Goal: Find contact information: Find contact information

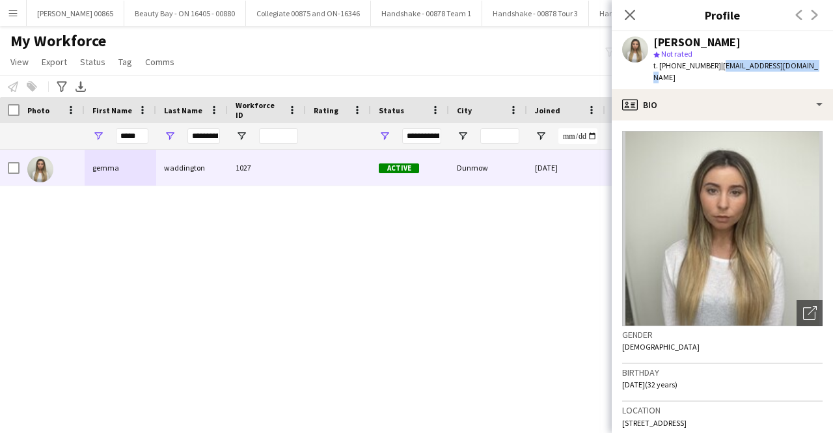
drag, startPoint x: 806, startPoint y: 64, endPoint x: 716, endPoint y: 68, distance: 90.6
click at [716, 68] on div "gemma waddington star Not rated t. +447905623930 | burberry885@hotmail.com" at bounding box center [722, 60] width 221 height 58
copy span "[EMAIL_ADDRESS][DOMAIN_NAME]"
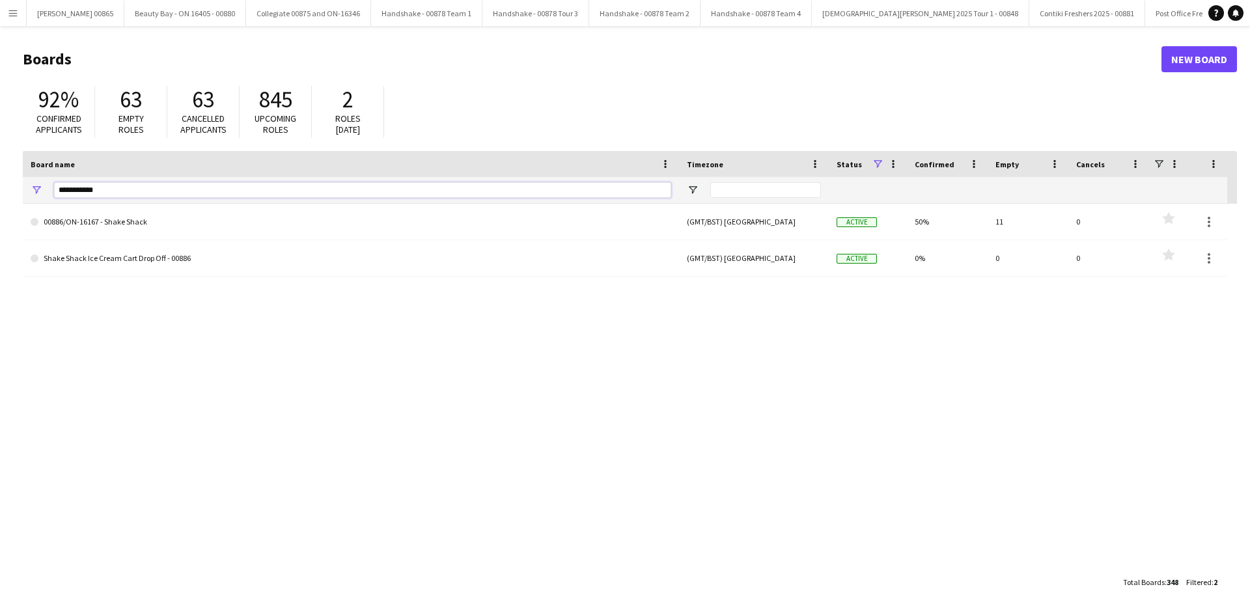
click at [91, 182] on input "**********" at bounding box center [362, 190] width 617 height 16
type input "****"
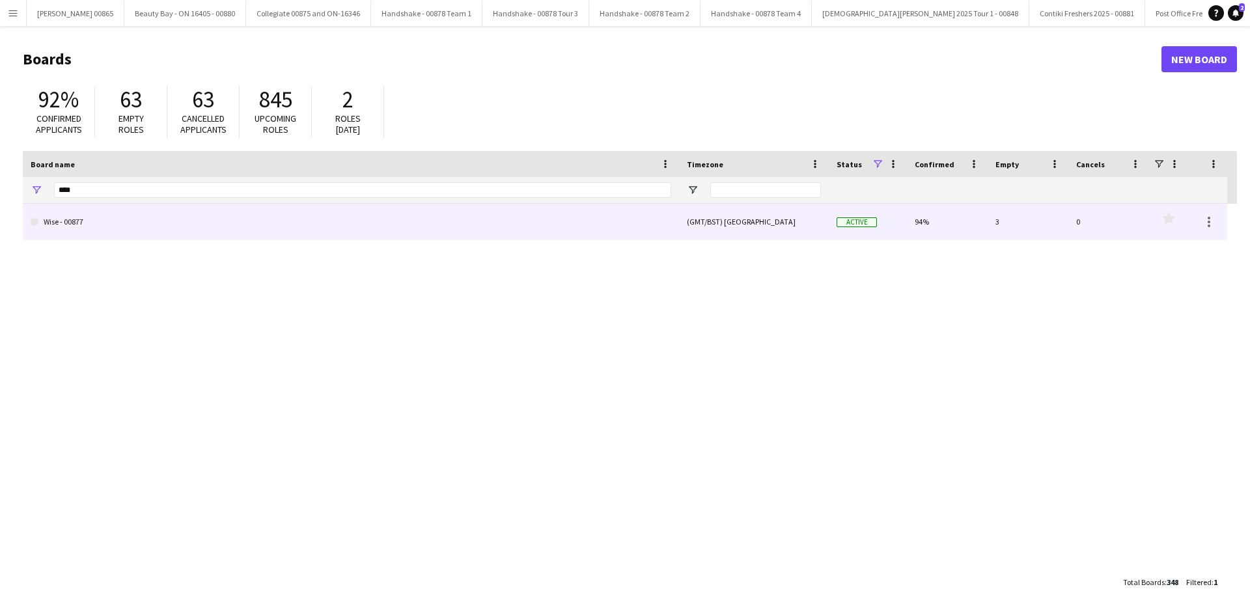
click at [126, 214] on link "Wise - 00877" at bounding box center [351, 222] width 641 height 36
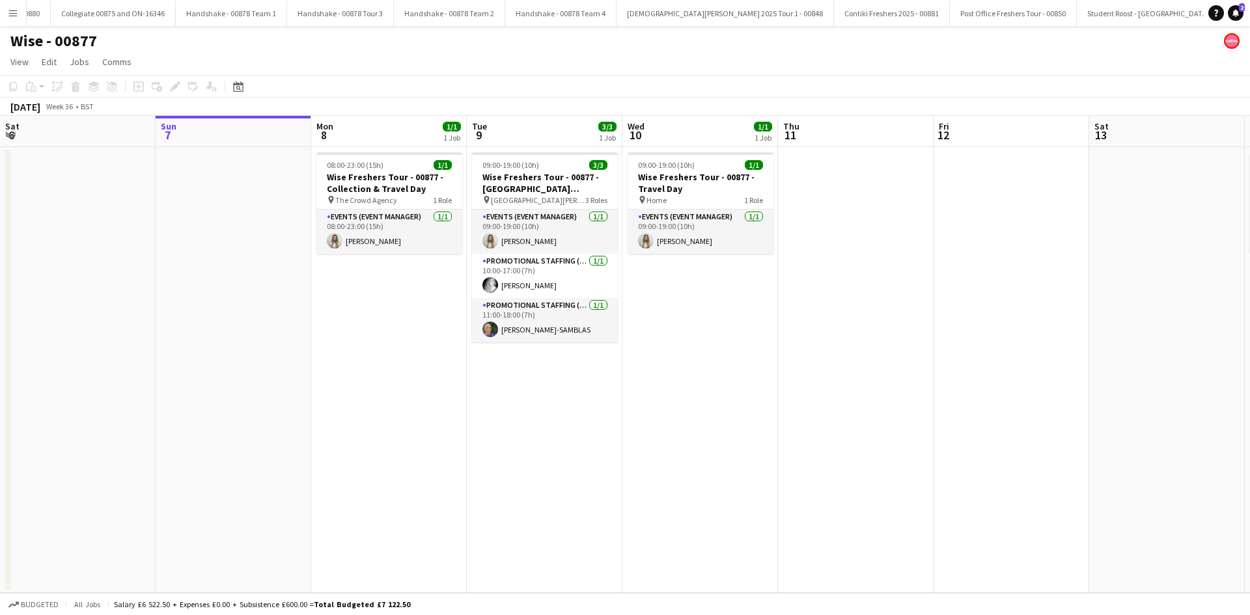
scroll to position [0, 205]
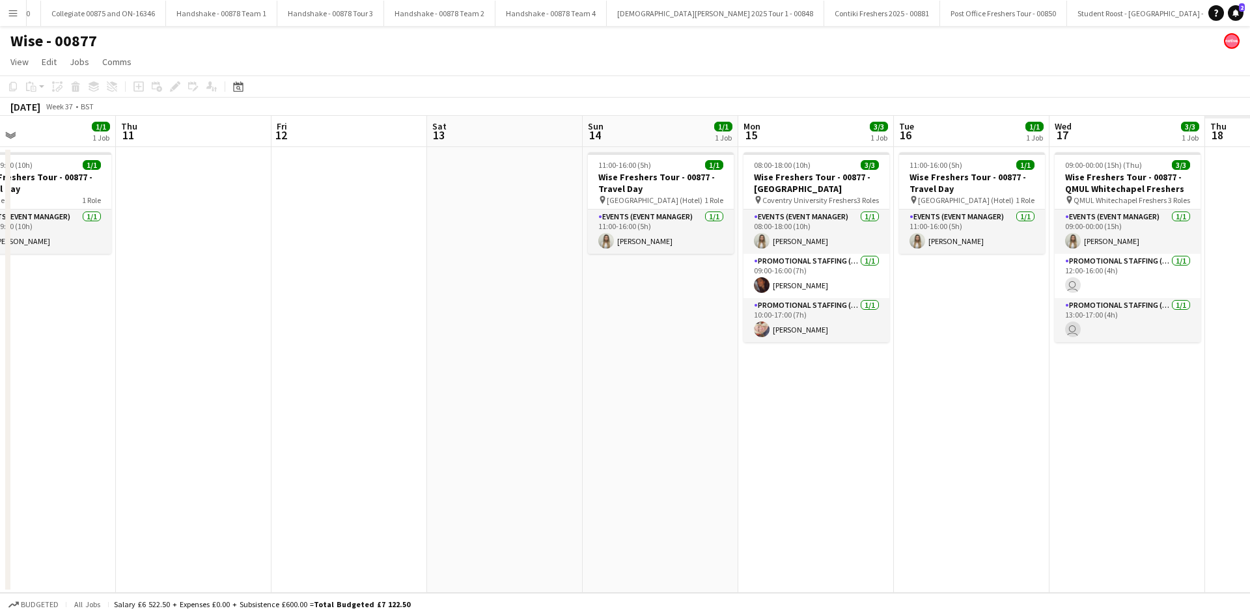
drag, startPoint x: 1068, startPoint y: 374, endPoint x: 455, endPoint y: 464, distance: 619.8
click at [455, 464] on app-calendar-viewport "Sun 7 Mon 8 1/1 1 Job Tue 9 3/3 1 Job Wed 10 1/1 1 Job Thu 11 Fri 12 Sat 13 Sun…" at bounding box center [625, 354] width 1250 height 477
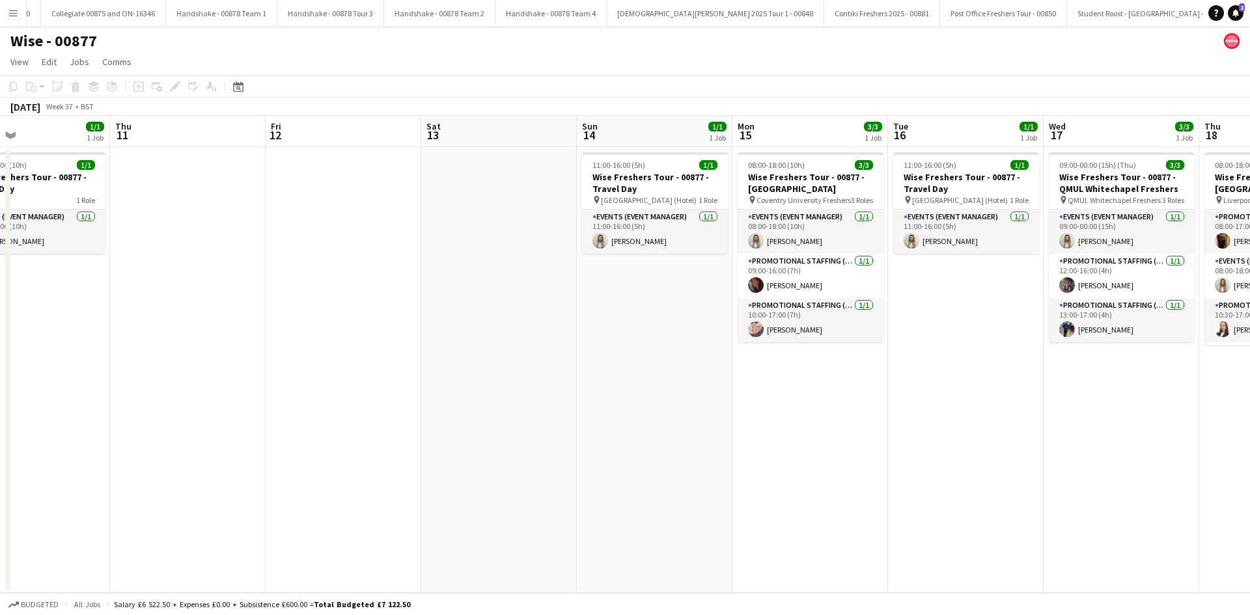
scroll to position [0, 434]
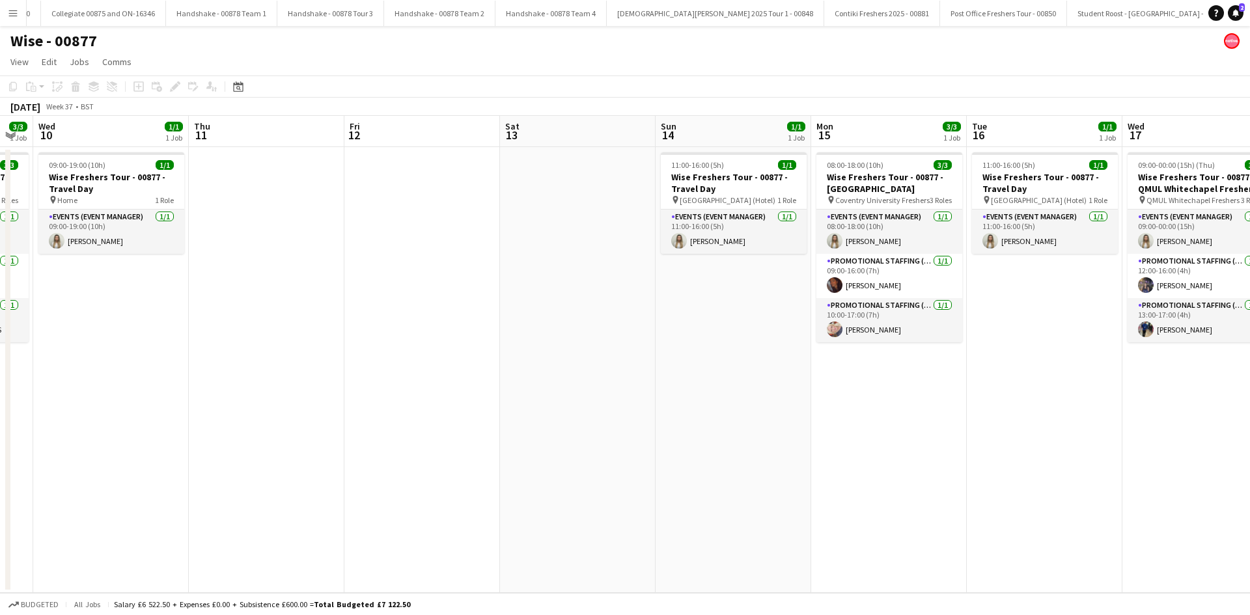
drag, startPoint x: 935, startPoint y: 385, endPoint x: 510, endPoint y: 389, distance: 425.1
click at [510, 389] on app-calendar-viewport "Sun 7 Mon 8 1/1 1 Job Tue 9 3/3 1 Job Wed 10 1/1 1 Job Thu 11 Fri 12 Sat 13 Sun…" at bounding box center [625, 354] width 1250 height 477
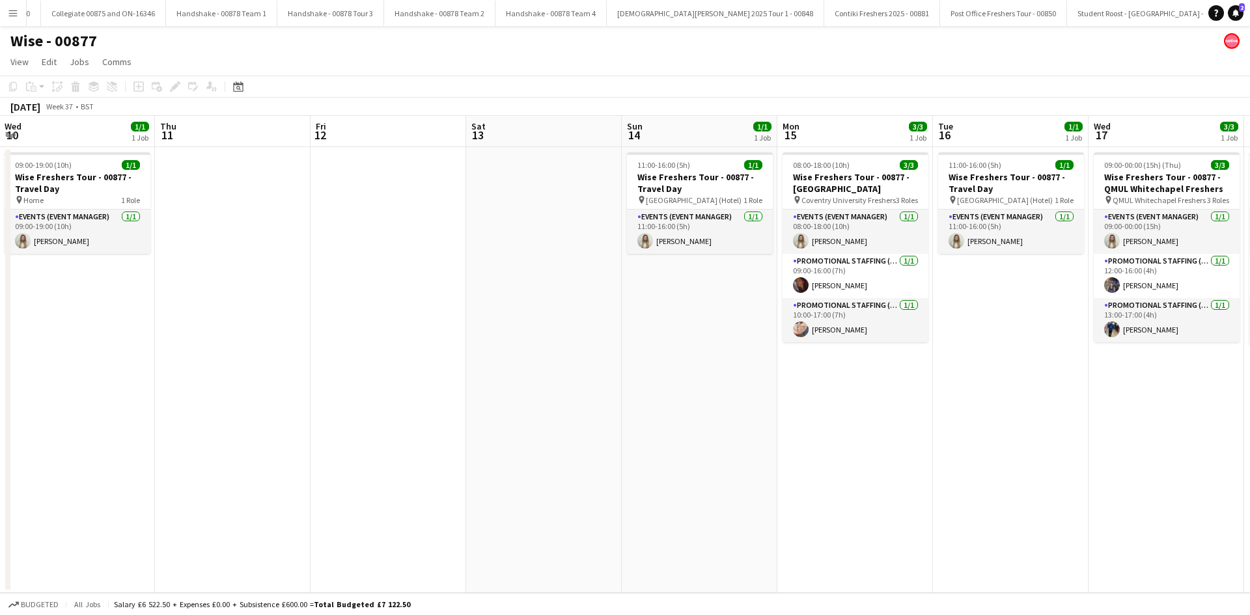
drag, startPoint x: 504, startPoint y: 393, endPoint x: 937, endPoint y: 379, distance: 433.1
click at [937, 379] on app-calendar-viewport "Mon 8 1/1 1 Job Tue 9 3/3 1 Job Wed 10 1/1 1 Job Thu 11 Fri 12 Sat 13 Sun 14 1/…" at bounding box center [625, 354] width 1250 height 477
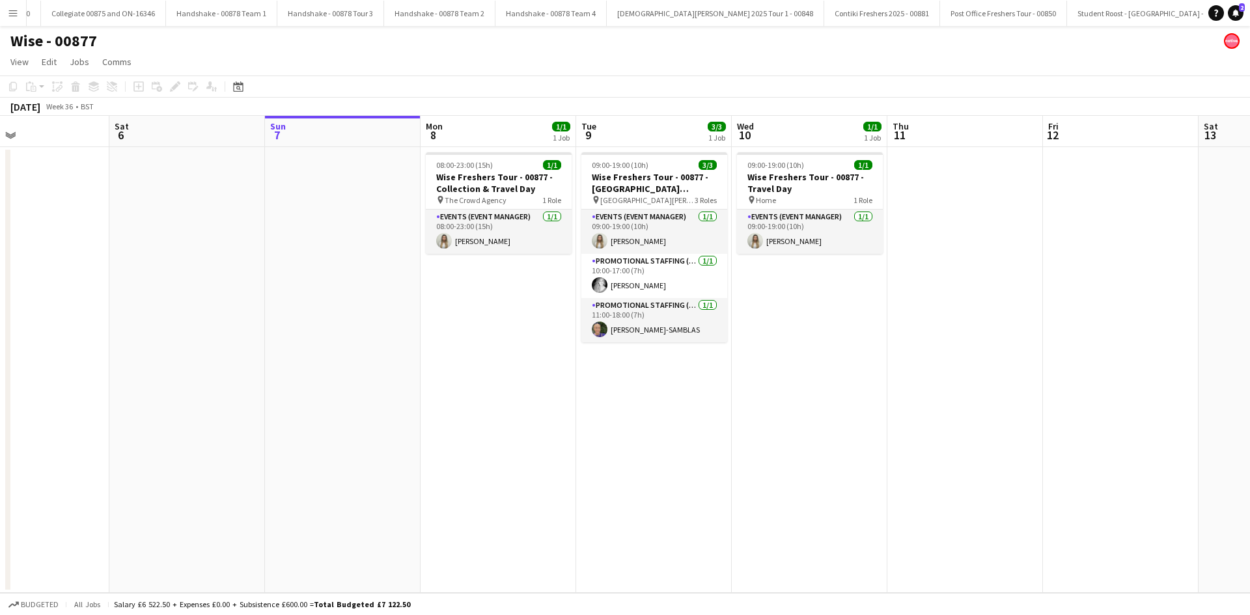
scroll to position [0, 296]
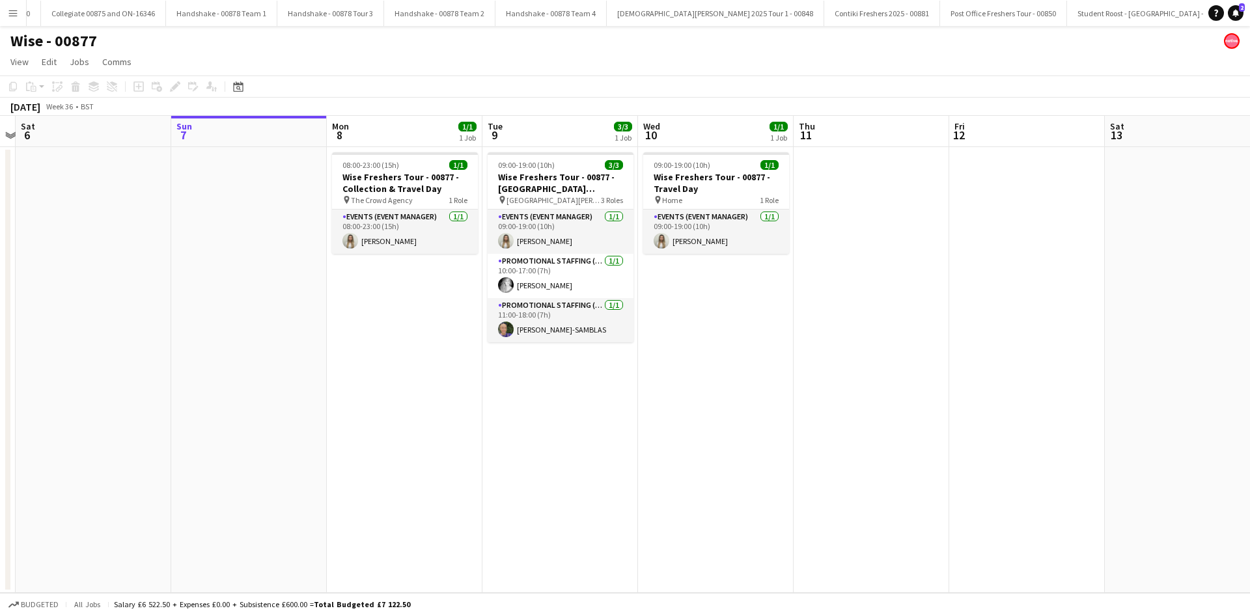
drag, startPoint x: 358, startPoint y: 358, endPoint x: 997, endPoint y: 344, distance: 639.4
click at [997, 344] on app-calendar-viewport "Thu 4 Fri 5 Sat 6 Sun 7 Mon 8 1/1 1 Job Tue 9 3/3 1 Job Wed 10 1/1 1 Job Thu 11…" at bounding box center [625, 354] width 1250 height 477
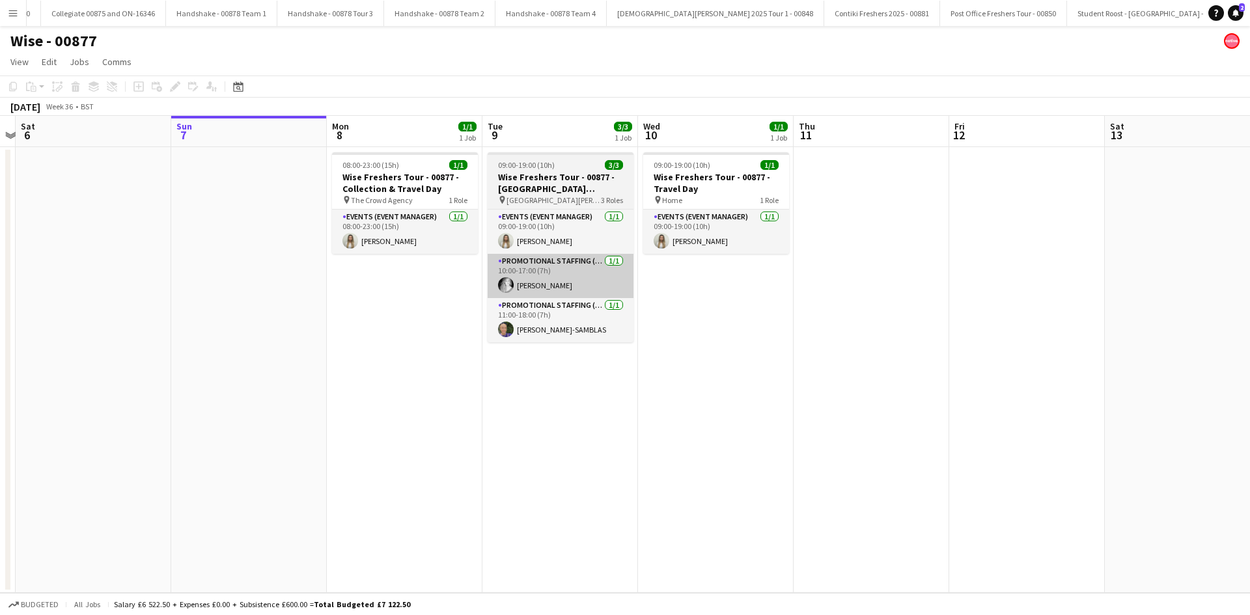
click at [545, 286] on app-card-role "Promotional Staffing (Brand Ambassadors) [DATE] 10:00-17:00 (7h) [PERSON_NAME]" at bounding box center [561, 276] width 146 height 44
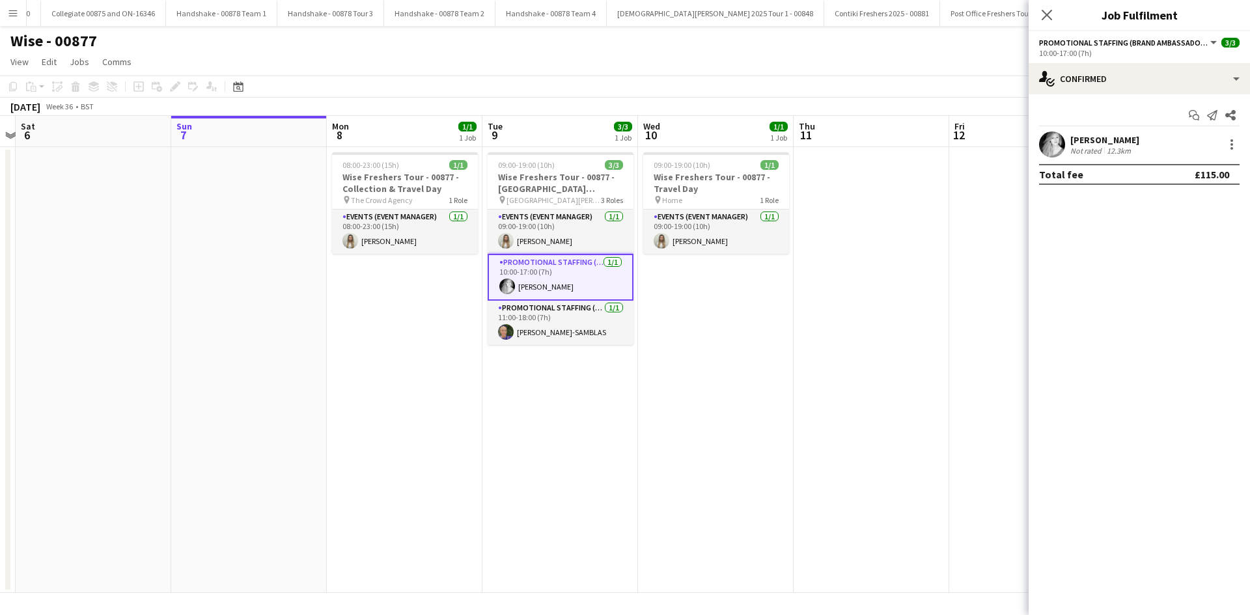
click at [1108, 137] on div "[PERSON_NAME]" at bounding box center [1104, 140] width 69 height 12
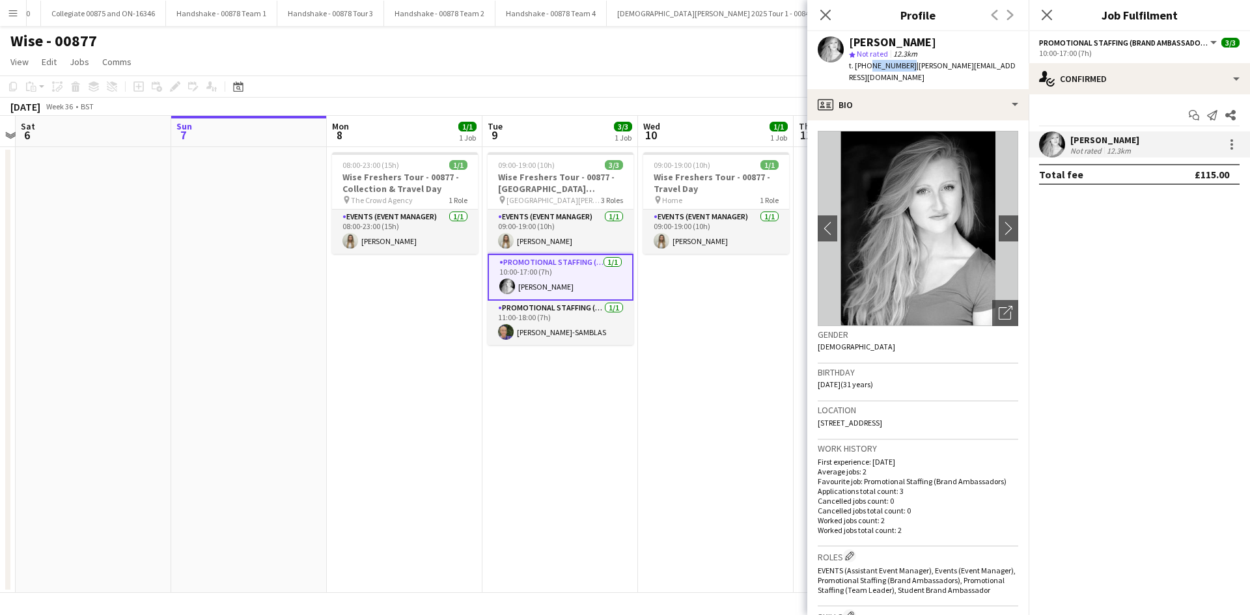
drag, startPoint x: 905, startPoint y: 68, endPoint x: 868, endPoint y: 66, distance: 36.5
click at [868, 66] on span "t. [PHONE_NUMBER]" at bounding box center [883, 66] width 68 height 10
copy span "7872436554"
click at [583, 324] on app-card-role "Promotional Staffing (Brand Ambassadors) [DATE] 11:00-18:00 (7h) [PERSON_NAME]" at bounding box center [561, 323] width 146 height 44
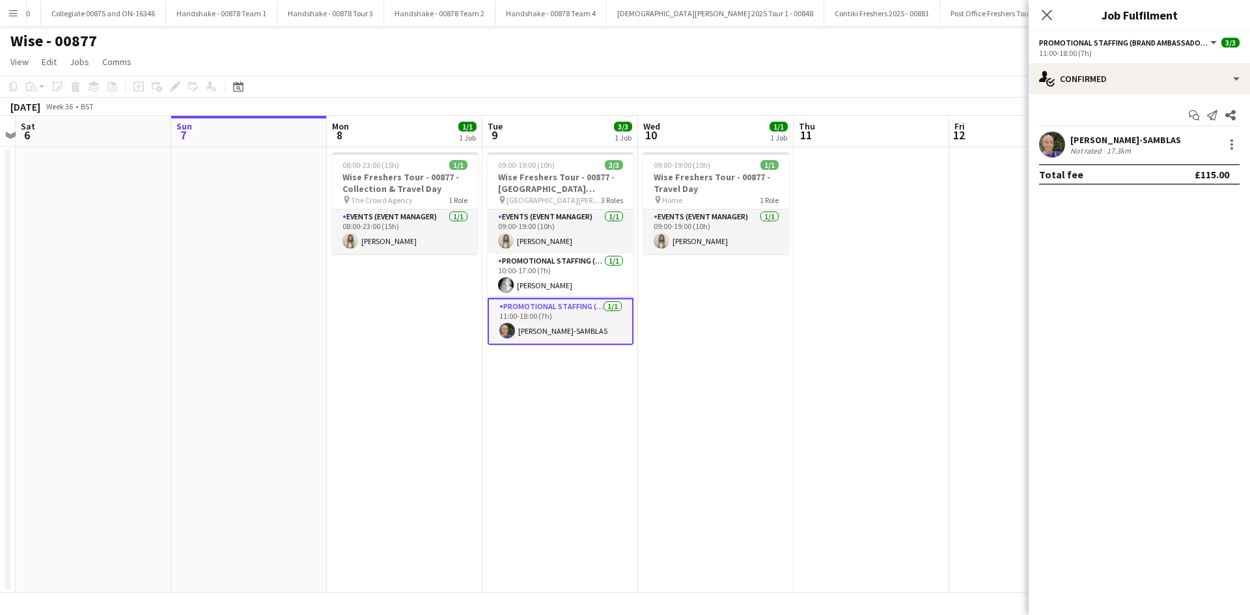
click at [516, 336] on app-card-role "Promotional Staffing (Brand Ambassadors) [DATE] 11:00-18:00 (7h) [PERSON_NAME]" at bounding box center [561, 321] width 146 height 47
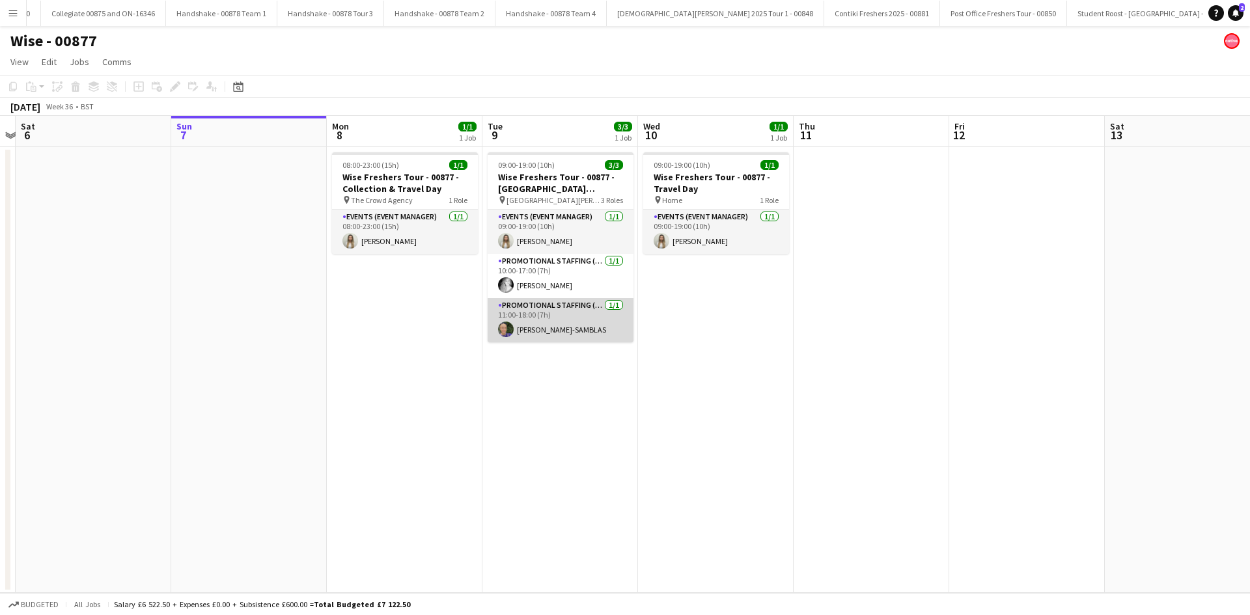
click at [529, 320] on app-card-role "Promotional Staffing (Brand Ambassadors) [DATE] 11:00-18:00 (7h) [PERSON_NAME]" at bounding box center [561, 320] width 146 height 44
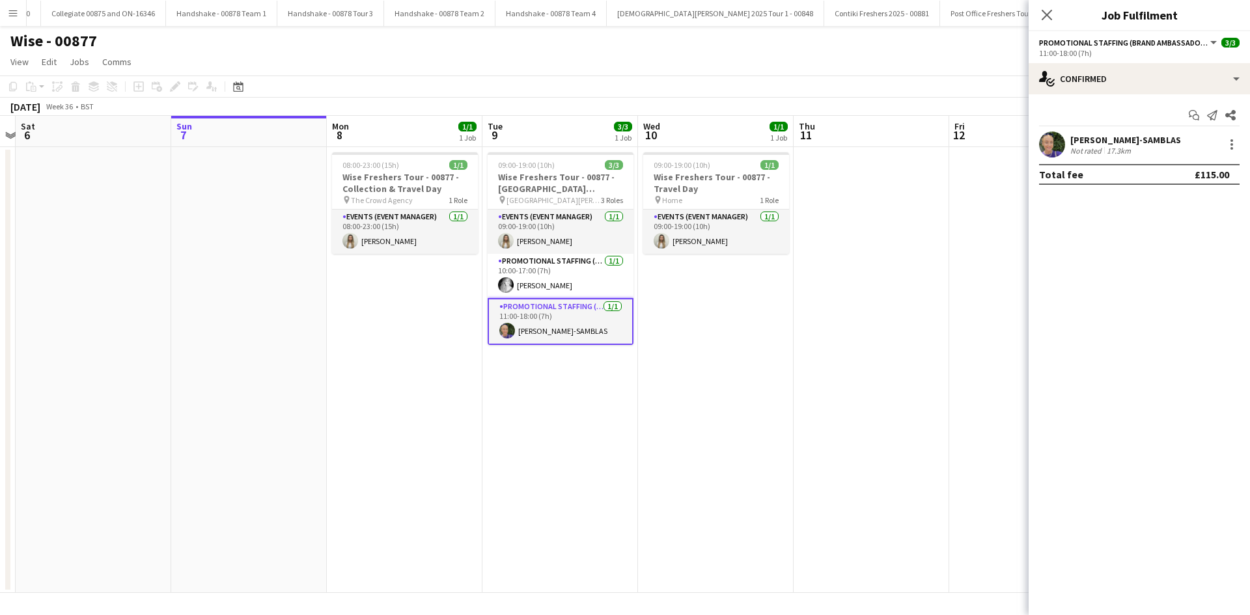
click at [1109, 143] on div "[PERSON_NAME]-SAMBLAS" at bounding box center [1125, 140] width 111 height 12
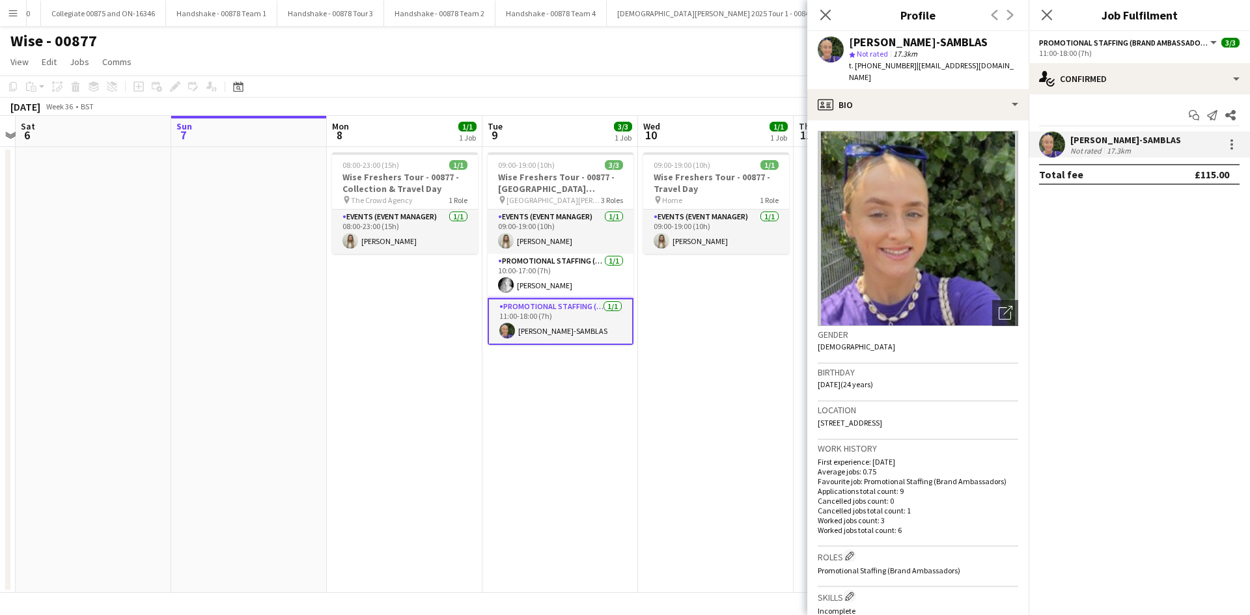
drag, startPoint x: 909, startPoint y: 65, endPoint x: 866, endPoint y: 71, distance: 44.0
click at [866, 71] on div "t. [PHONE_NUMBER] | [EMAIL_ADDRESS][DOMAIN_NAME]" at bounding box center [933, 71] width 169 height 23
copy span "07789727943"
click at [641, 357] on app-date-cell "09:00-19:00 (10h) 1/1 Wise Freshers Tour - 00877 - Travel Day pin Home 1 Role E…" at bounding box center [716, 370] width 156 height 446
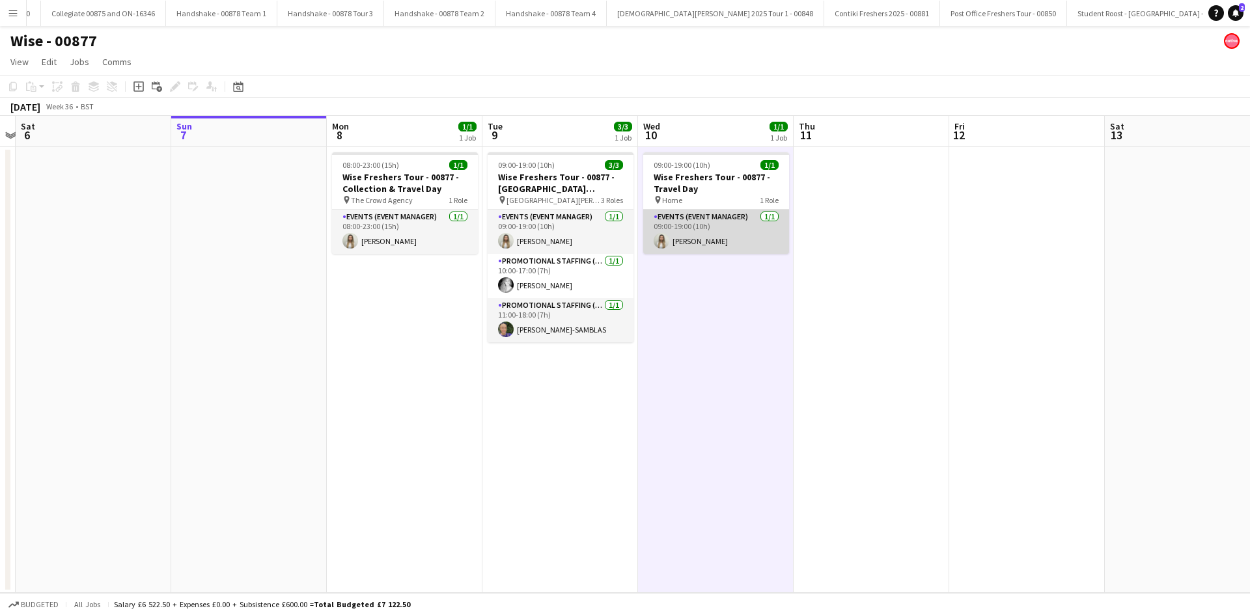
click at [696, 251] on app-card-role "Events (Event Manager) [DATE] 09:00-19:00 (10h) [PERSON_NAME]" at bounding box center [716, 232] width 146 height 44
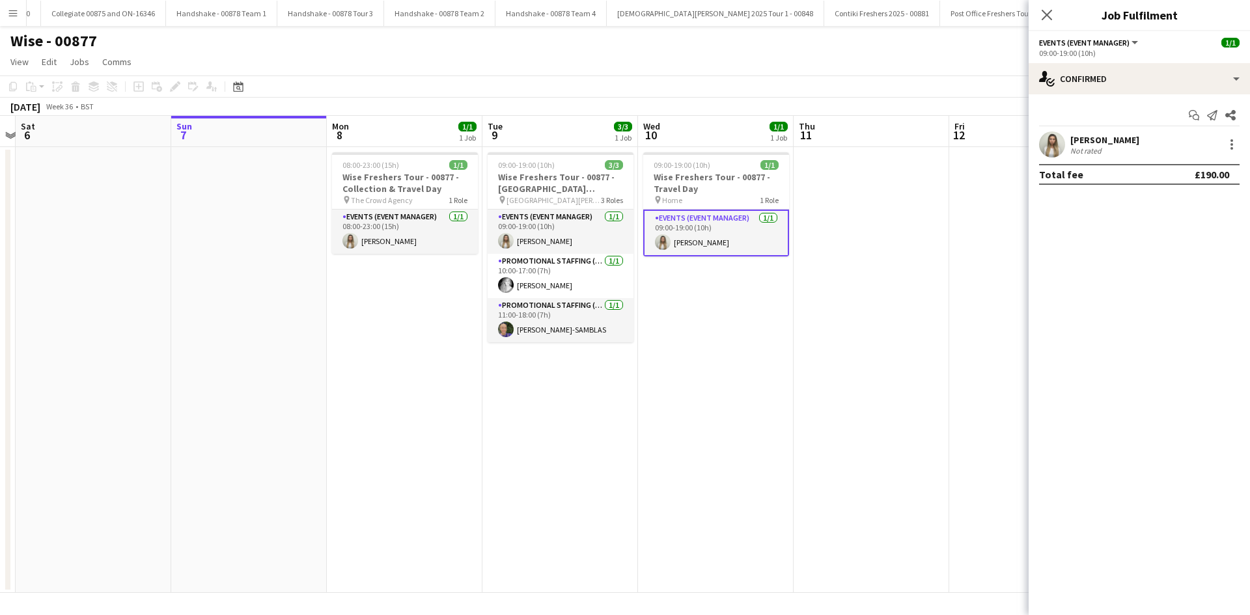
click at [1107, 139] on div "[PERSON_NAME]" at bounding box center [1104, 140] width 69 height 12
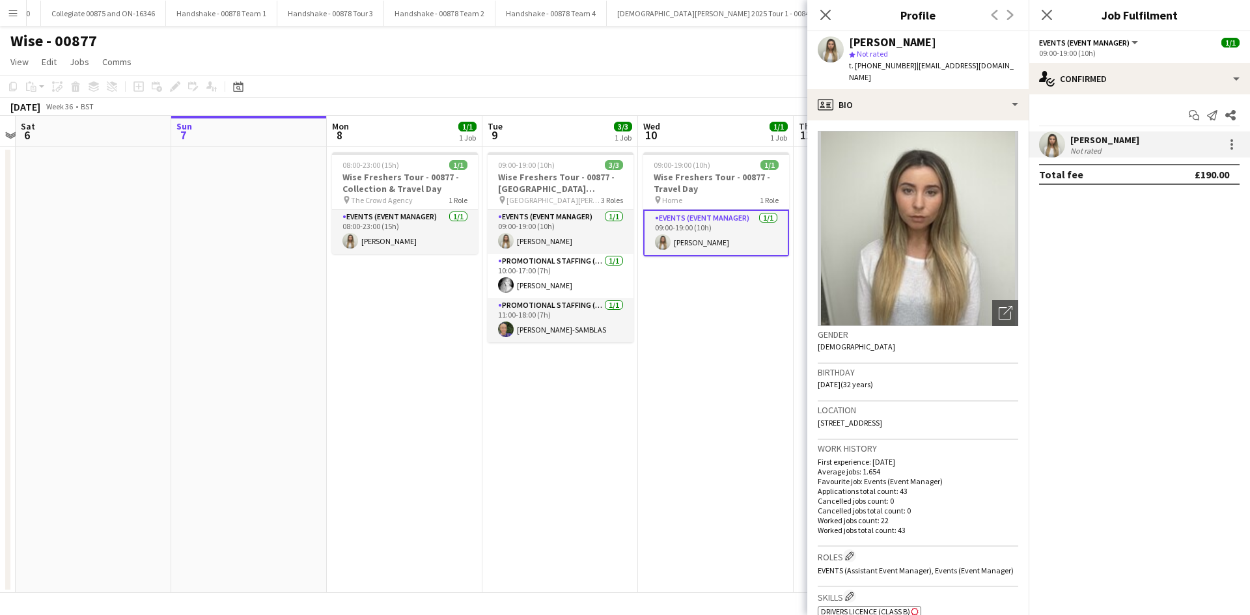
click at [745, 396] on app-date-cell "09:00-19:00 (10h) 1/1 Wise Freshers Tour - 00877 - Travel Day pin Home 1 Role E…" at bounding box center [716, 370] width 156 height 446
